Goal: Task Accomplishment & Management: Complete application form

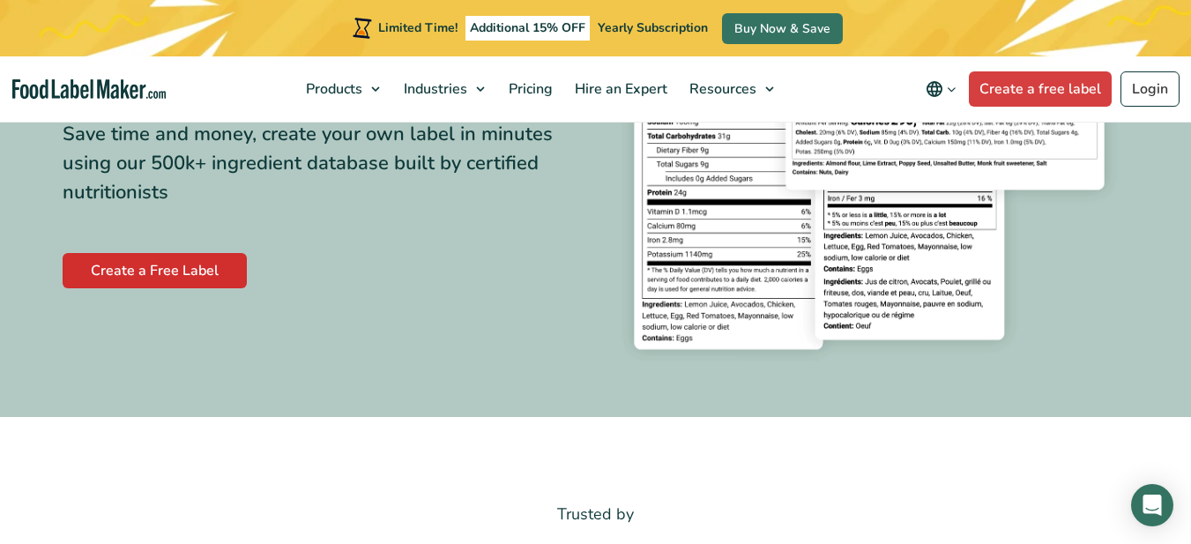
scroll to position [265, 0]
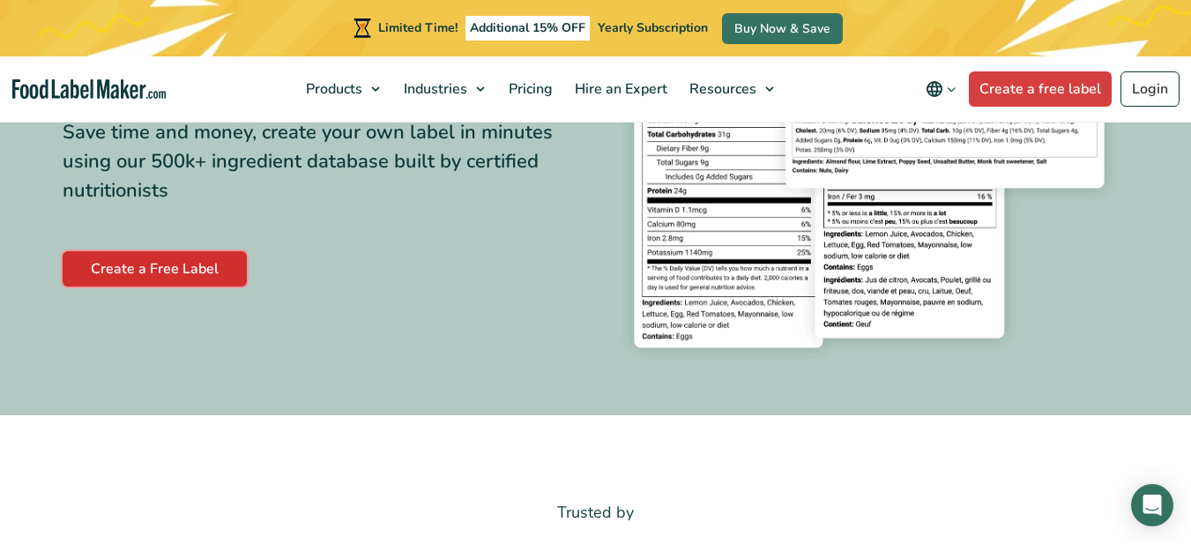
click at [152, 269] on link "Create a Free Label" at bounding box center [155, 268] width 184 height 35
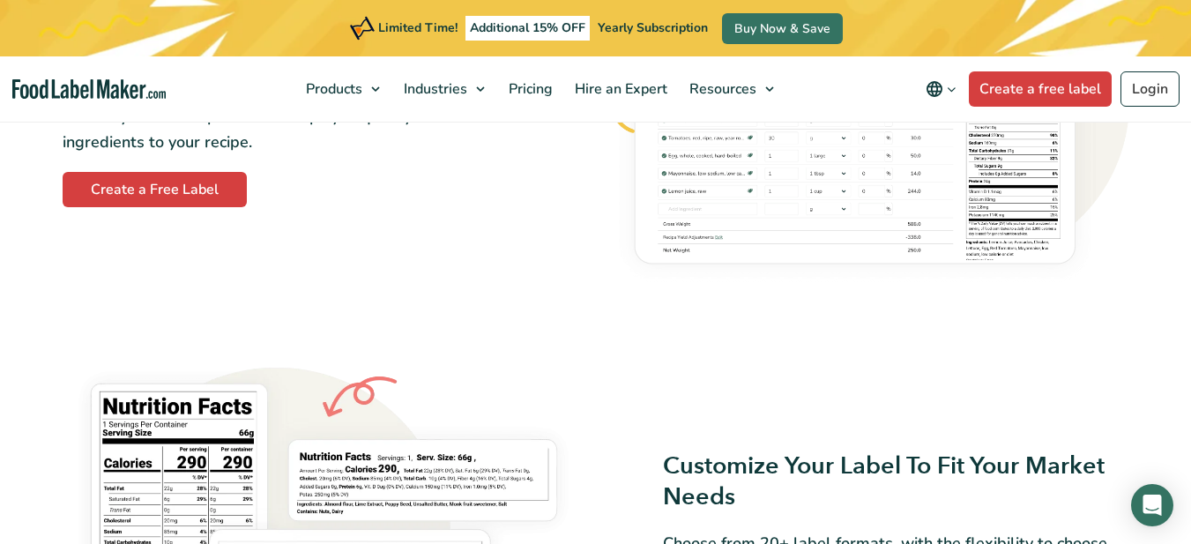
scroll to position [1146, 0]
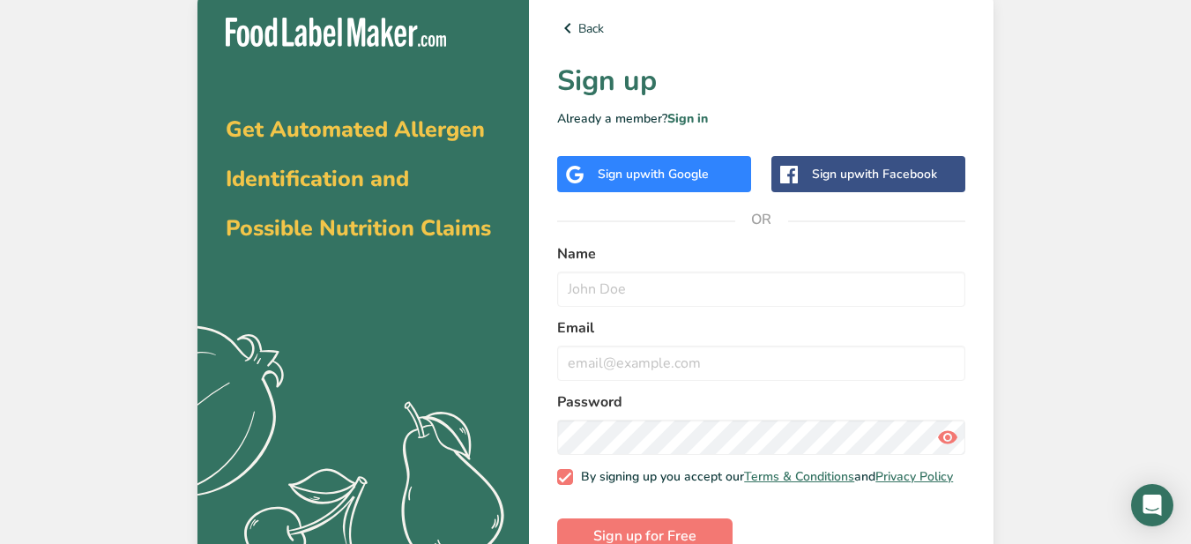
scroll to position [54, 0]
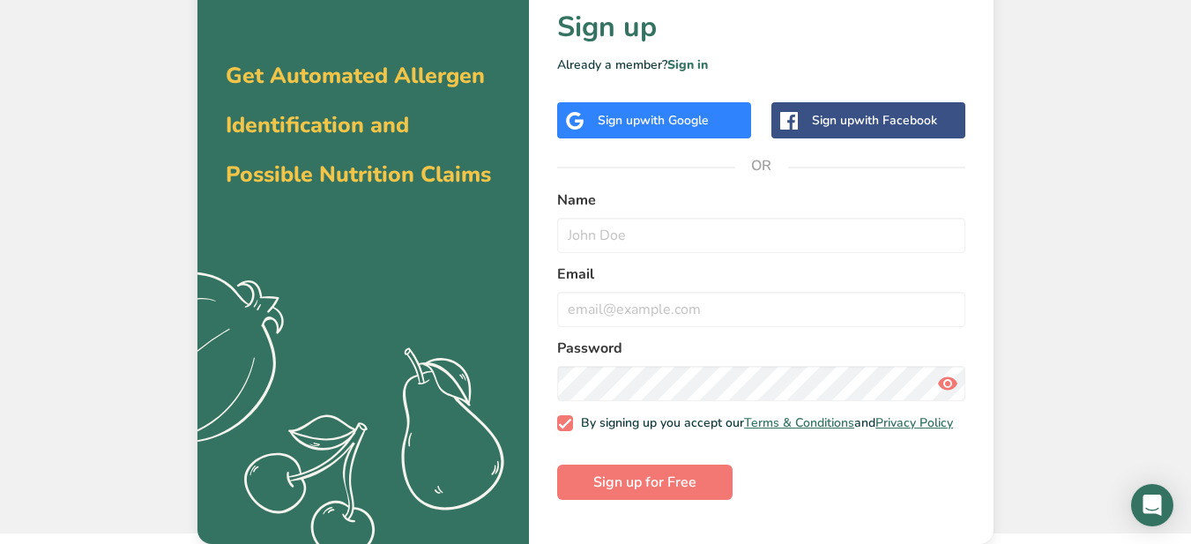
click at [706, 126] on span "with Google" at bounding box center [674, 120] width 69 height 17
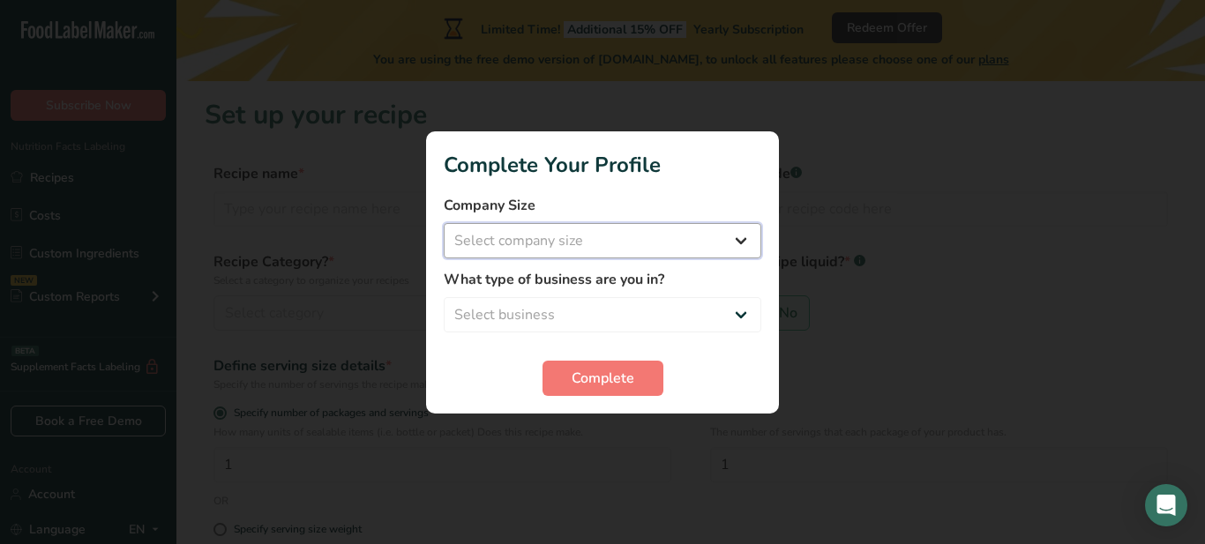
click at [748, 241] on select "Select company size Fewer than 10 Employees 10 to 50 Employees 51 to 500 Employ…" at bounding box center [602, 240] width 317 height 35
click at [444, 223] on select "Select company size Fewer than 10 Employees 10 to 50 Employees 51 to 500 Employ…" at bounding box center [602, 240] width 317 height 35
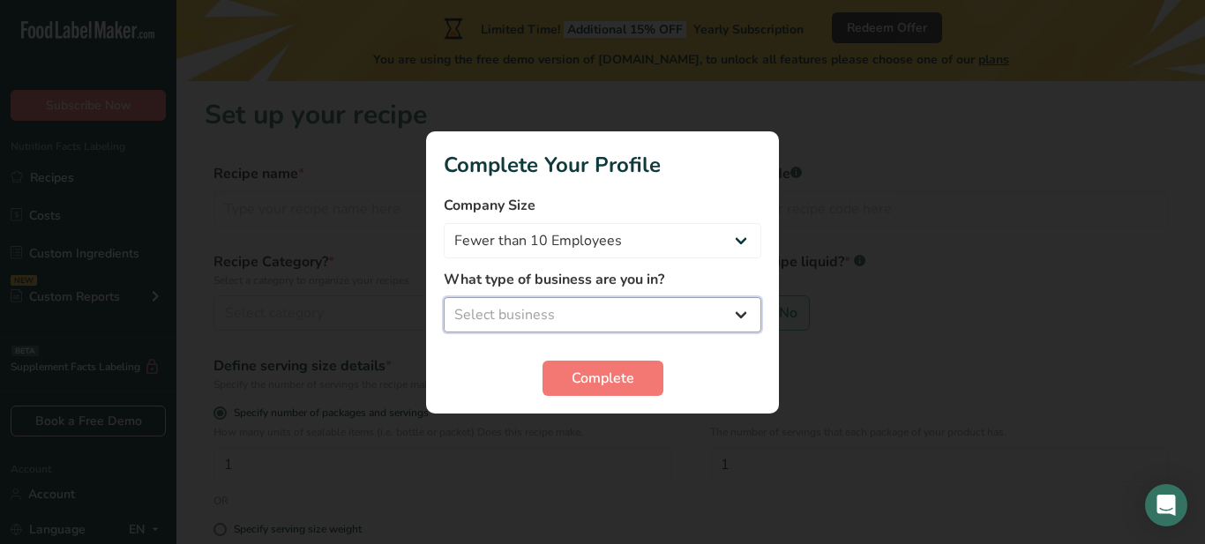
click at [641, 316] on select "Select business Packaged Food Manufacturer Restaurant & Cafe Bakery Meal Plans …" at bounding box center [602, 314] width 317 height 35
click at [481, 352] on form "Company Size Fewer than 10 Employees 10 to 50 Employees 51 to 500 Employees Ove…" at bounding box center [602, 295] width 317 height 201
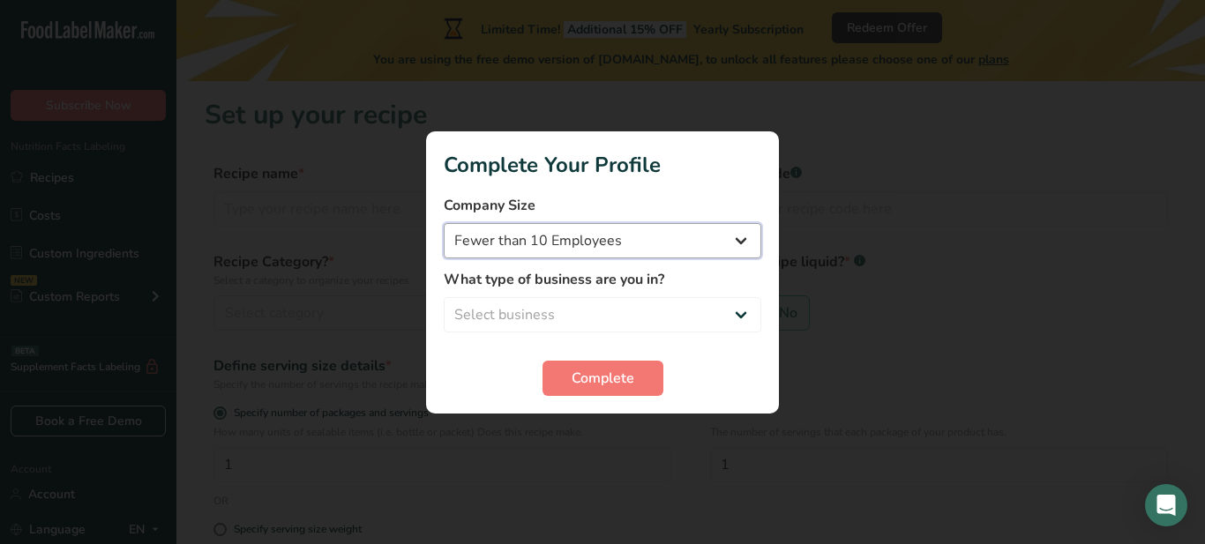
click at [627, 244] on select "Fewer than 10 Employees 10 to 50 Employees 51 to 500 Employees Over 500 Employe…" at bounding box center [602, 240] width 317 height 35
select select "2"
click at [444, 223] on select "Fewer than 10 Employees 10 to 50 Employees 51 to 500 Employees Over 500 Employe…" at bounding box center [602, 240] width 317 height 35
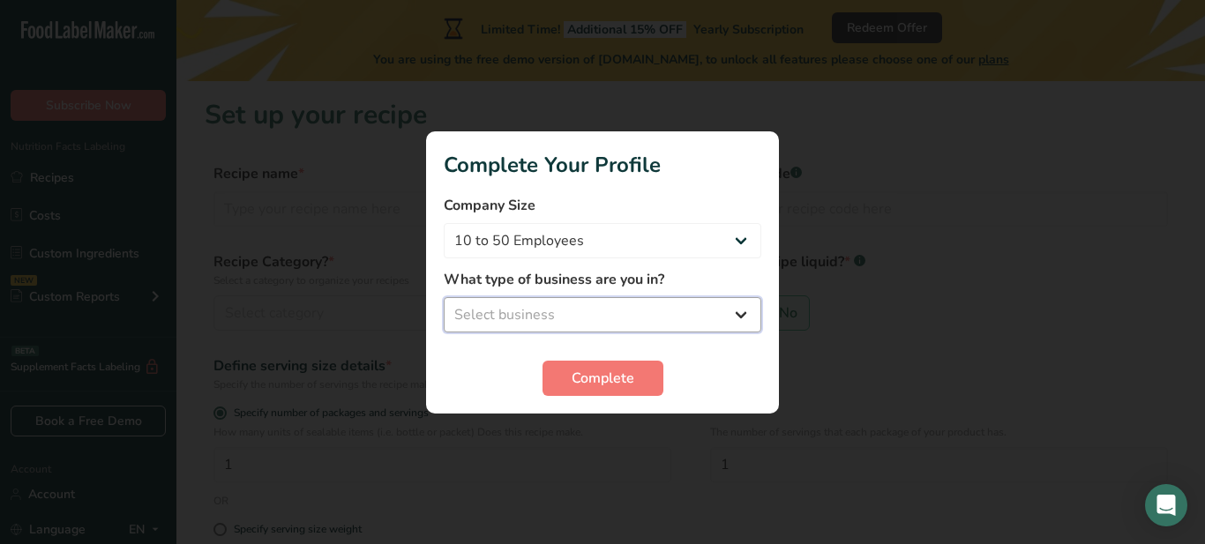
click at [574, 320] on select "Select business Packaged Food Manufacturer Restaurant & Cafe Bakery Meal Plans …" at bounding box center [602, 314] width 317 height 35
select select "3"
click at [444, 297] on select "Select business Packaged Food Manufacturer Restaurant & Cafe Bakery Meal Plans …" at bounding box center [602, 314] width 317 height 35
click at [569, 372] on button "Complete" at bounding box center [602, 378] width 121 height 35
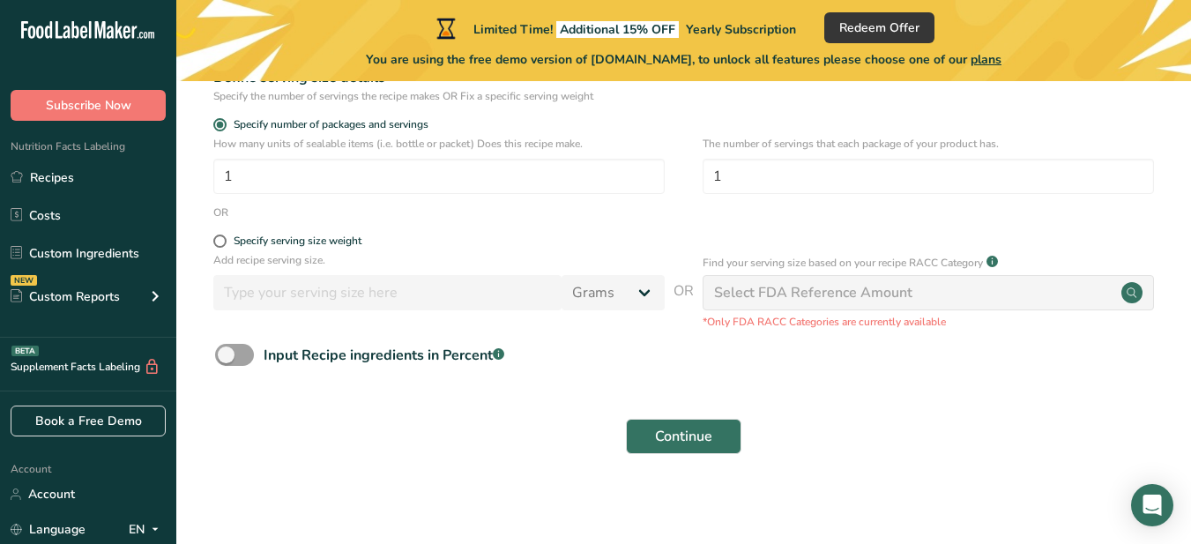
scroll to position [294, 0]
